Goal: Transaction & Acquisition: Purchase product/service

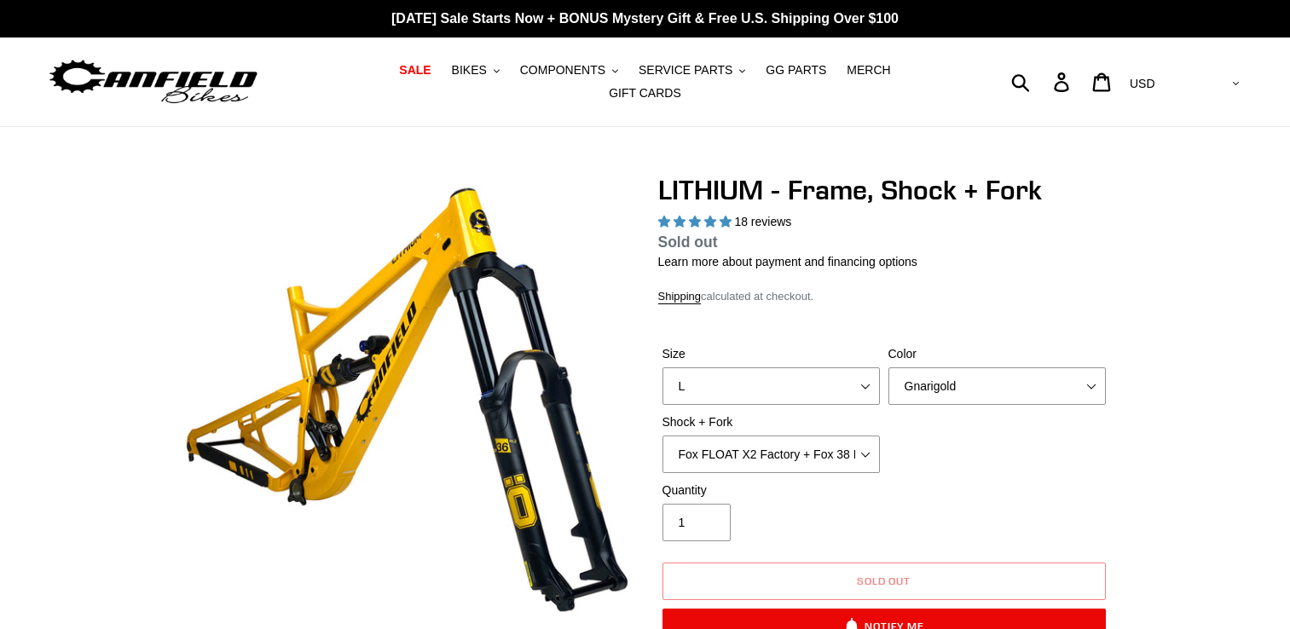
select select "highest-rating"
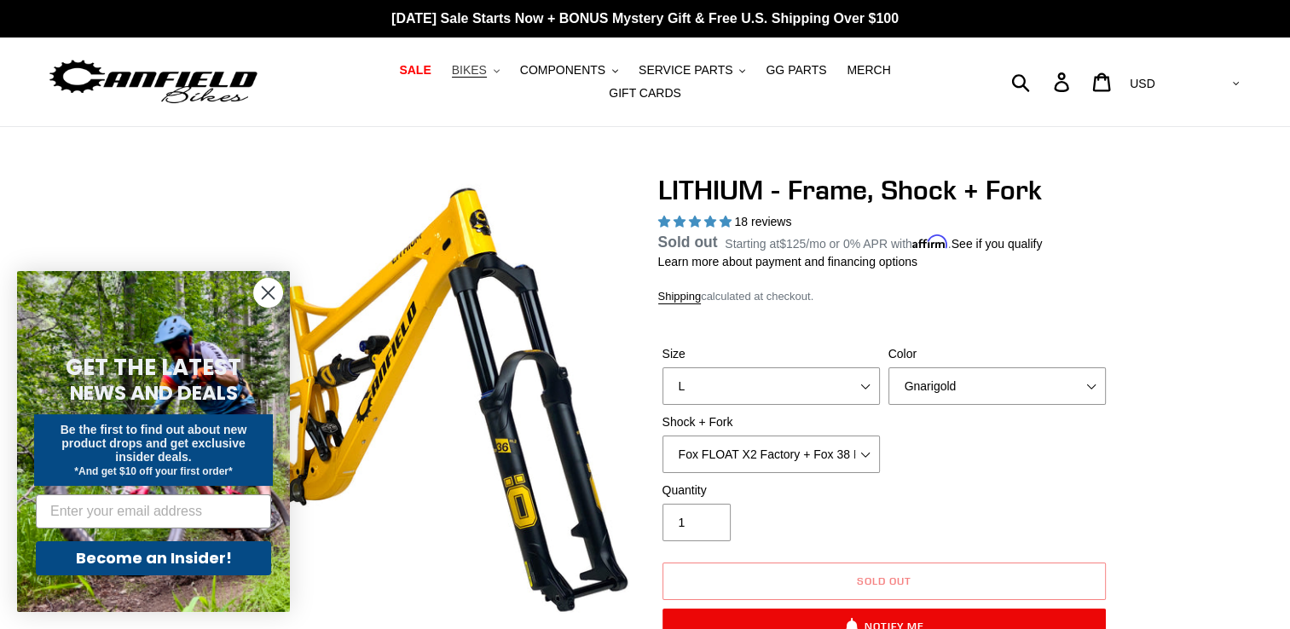
click at [452, 78] on span "BIKES" at bounding box center [469, 70] width 35 height 14
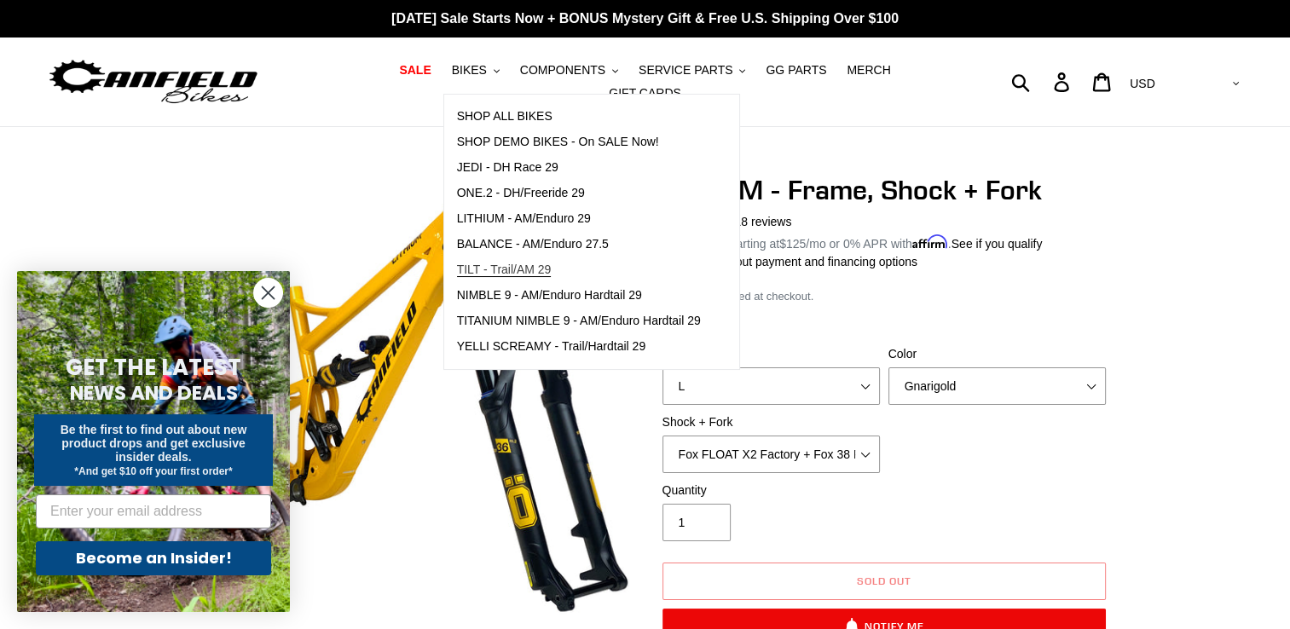
click at [480, 277] on span "TILT - Trail/AM 29" at bounding box center [504, 270] width 95 height 14
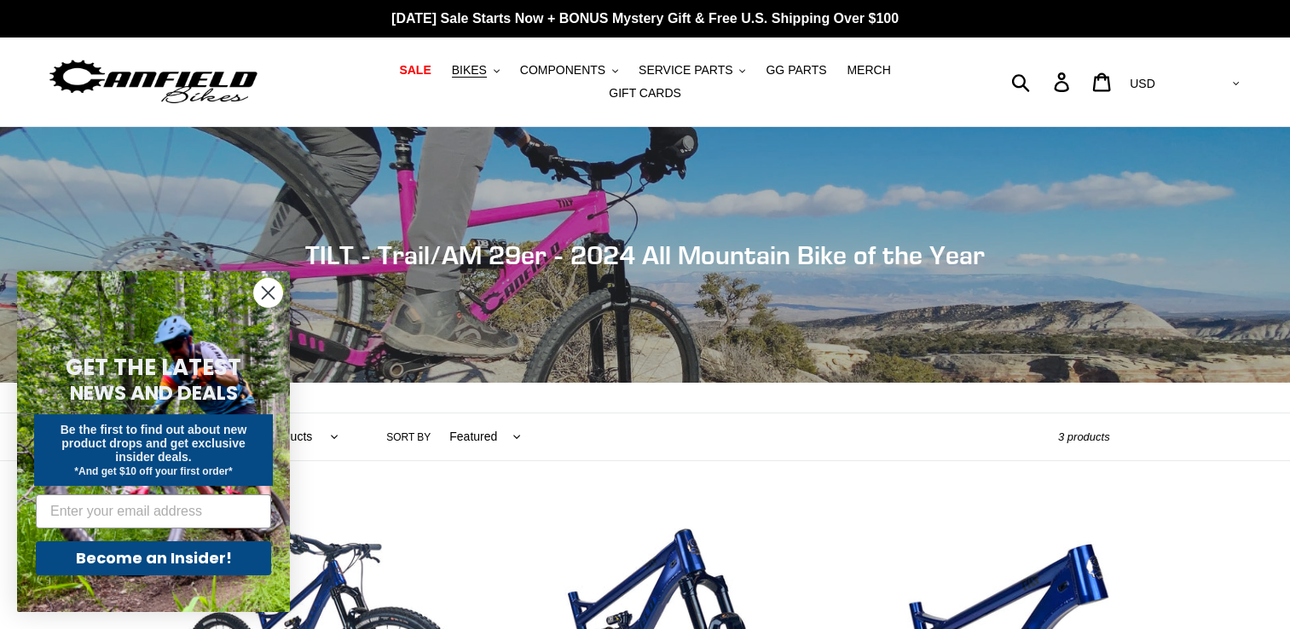
click at [262, 295] on circle "Close dialog" at bounding box center [268, 293] width 28 height 28
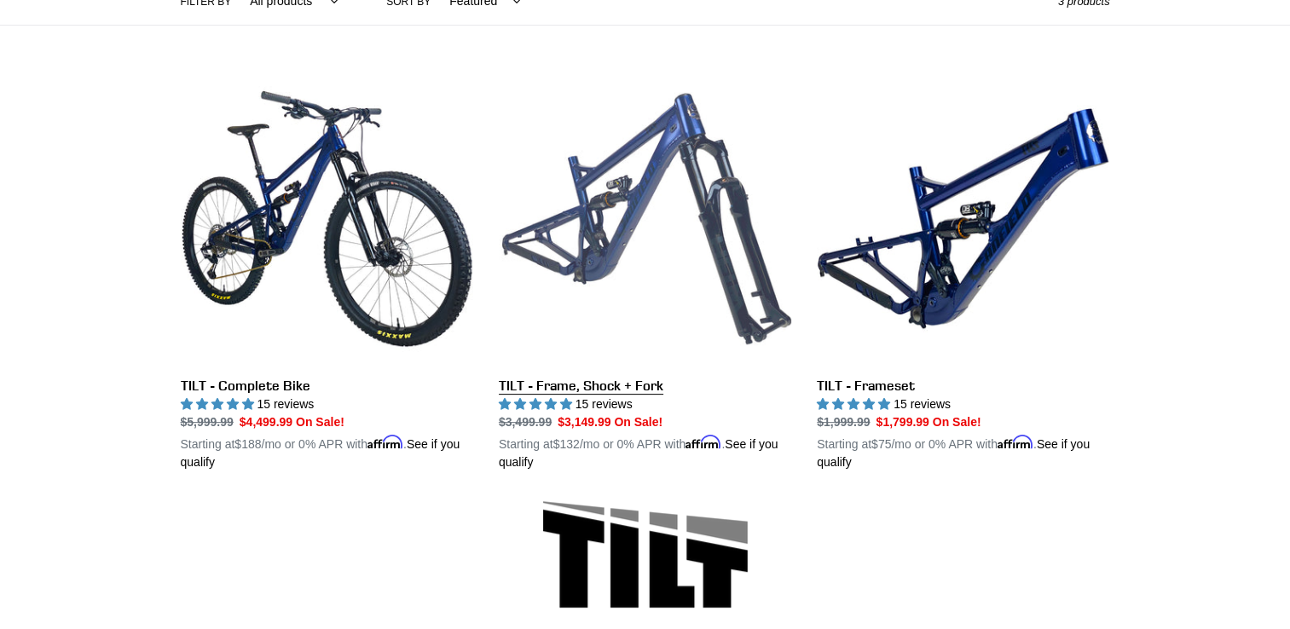
scroll to position [455, 0]
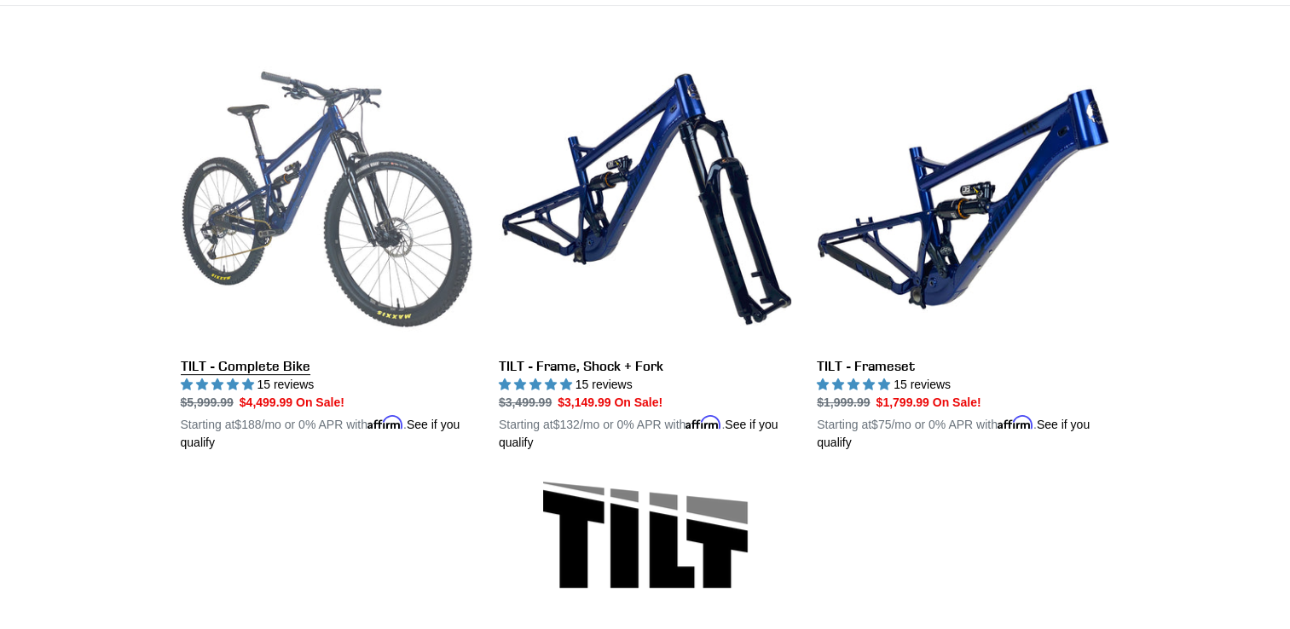
click at [397, 257] on link "TILT - Complete Bike" at bounding box center [327, 252] width 292 height 399
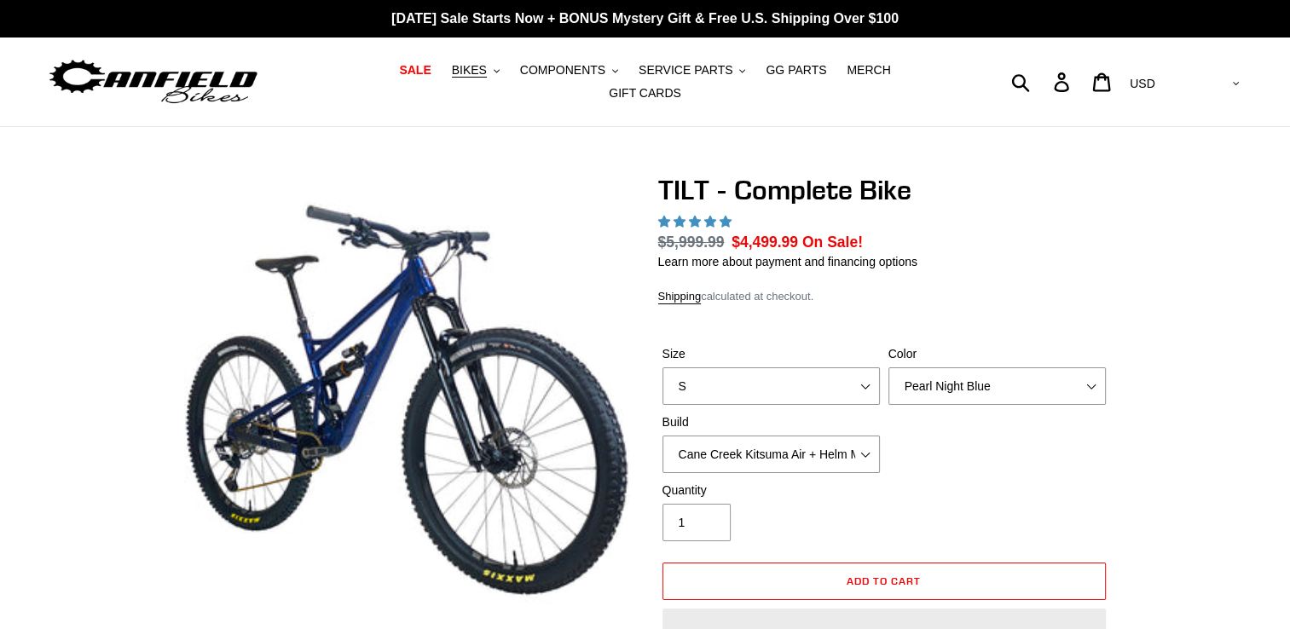
select select "highest-rating"
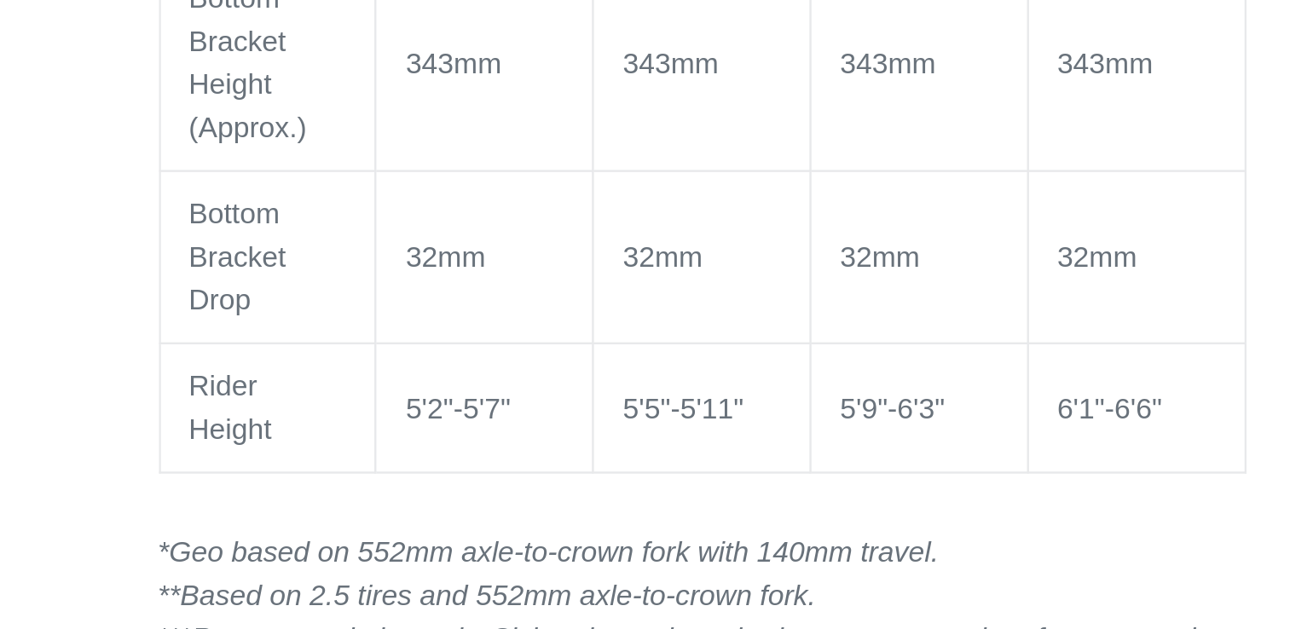
scroll to position [2054, 0]
